Goal: Task Accomplishment & Management: Manage account settings

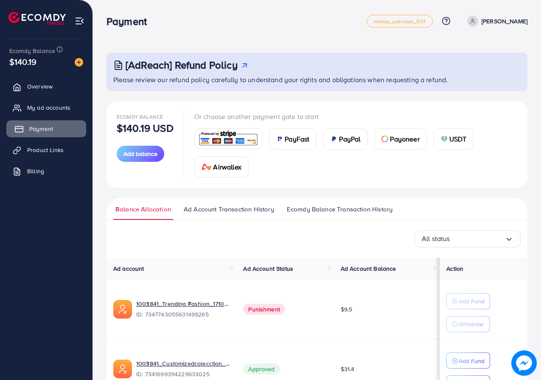
click at [22, 130] on icon at bounding box center [19, 129] width 8 height 8
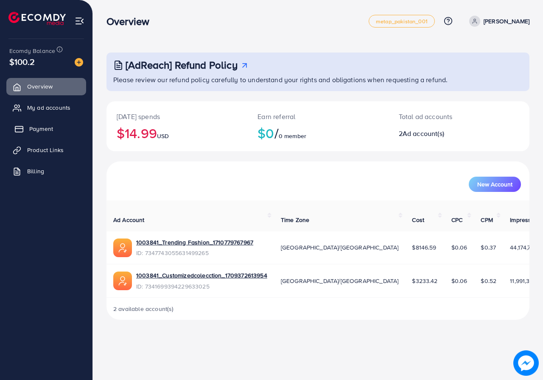
click at [25, 126] on link "Payment" at bounding box center [46, 128] width 80 height 17
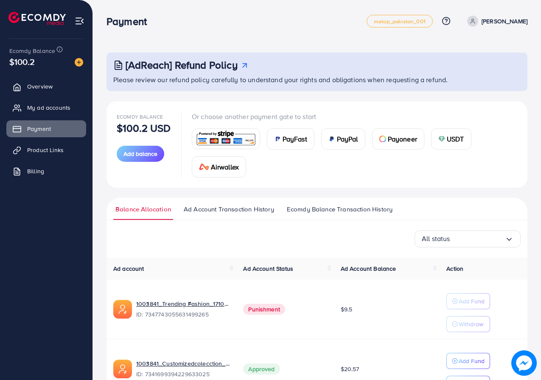
scroll to position [55, 0]
